Goal: Transaction & Acquisition: Purchase product/service

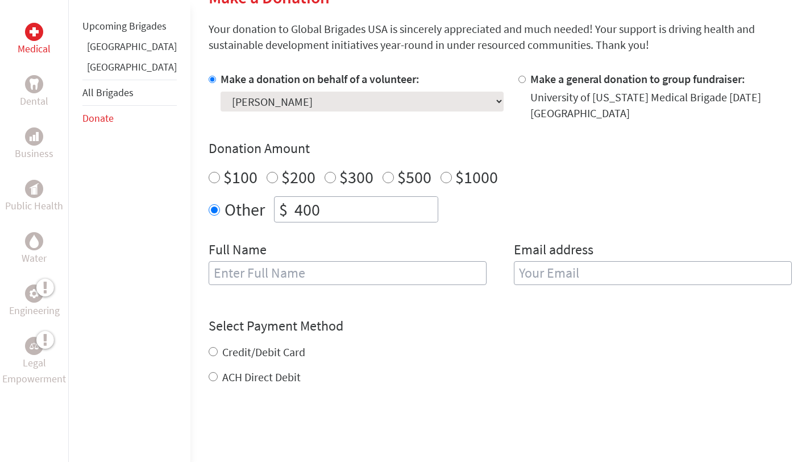
scroll to position [353, 0]
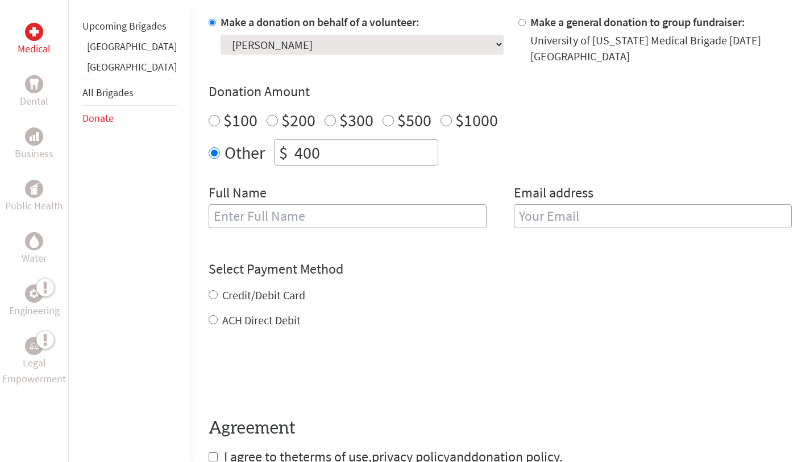
click at [400, 209] on input "text" at bounding box center [348, 216] width 278 height 24
type input "[PERSON_NAME]"
click at [635, 209] on input "email" at bounding box center [653, 216] width 278 height 24
type input "[EMAIL_ADDRESS][DOMAIN_NAME]"
click at [523, 390] on form "Make a donation on behalf of a volunteer: Select a volunteer... [PERSON_NAME] […" at bounding box center [500, 240] width 583 height 452
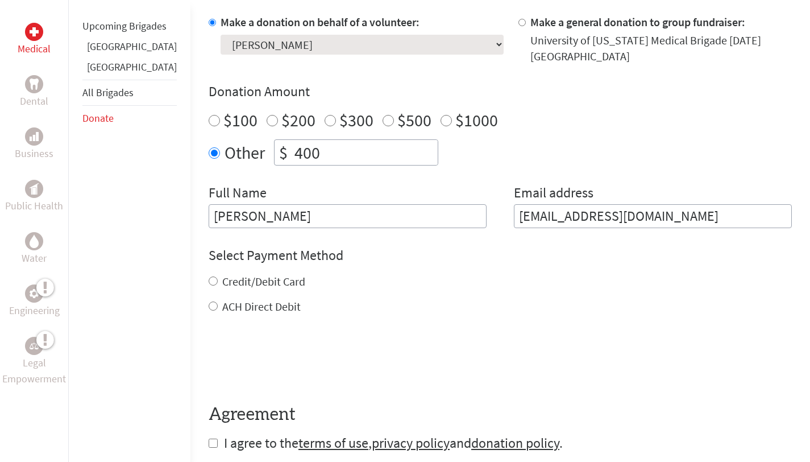
click at [209, 301] on input "ACH Direct Debit" at bounding box center [213, 305] width 9 height 9
radio input "true"
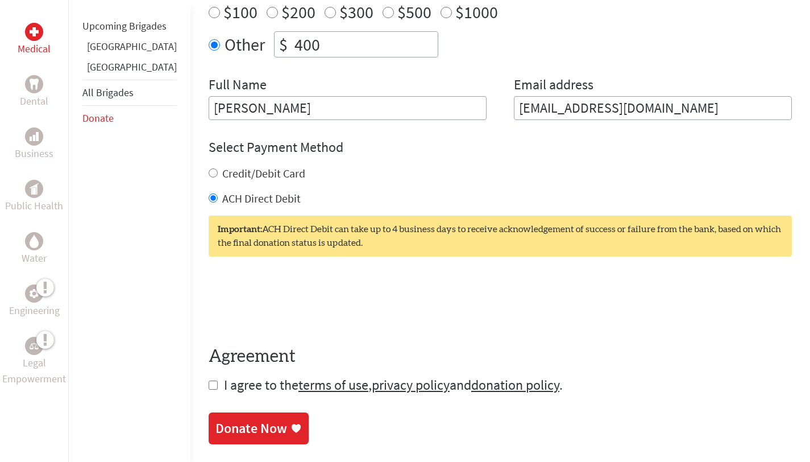
scroll to position [462, 0]
click at [209, 380] on input "checkbox" at bounding box center [213, 384] width 9 height 9
checkbox input "true"
click at [239, 420] on div "Donate Now" at bounding box center [252, 429] width 72 height 18
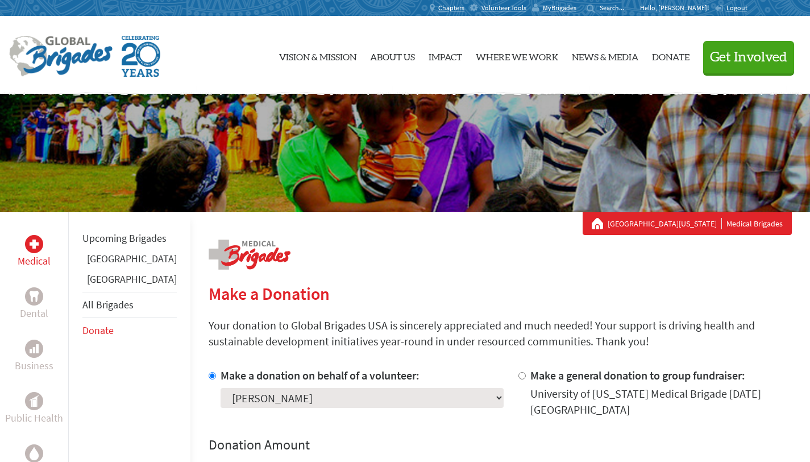
scroll to position [42, 0]
